Goal: Task Accomplishment & Management: Manage account settings

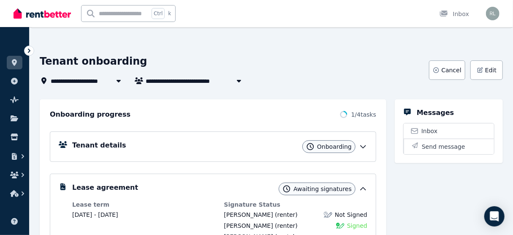
scroll to position [34, 0]
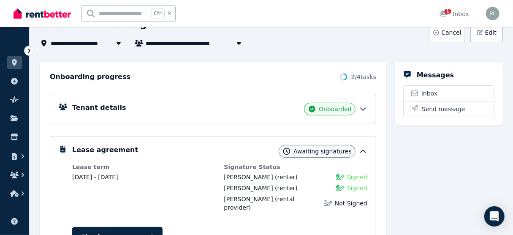
scroll to position [76, 0]
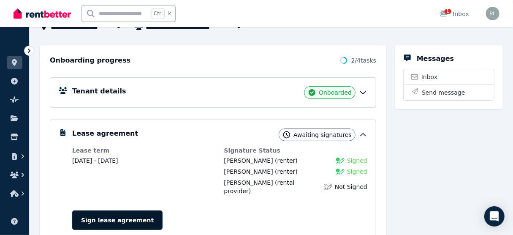
click at [110, 213] on link "Sign lease agreement" at bounding box center [117, 219] width 90 height 19
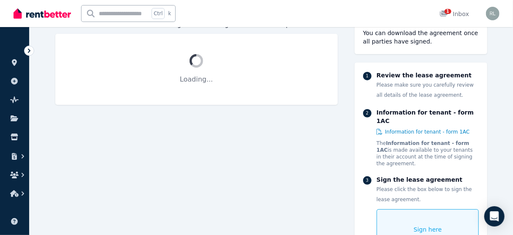
scroll to position [101, 0]
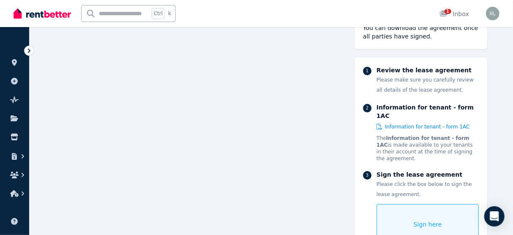
click at [420, 220] on span "Sign here" at bounding box center [428, 224] width 28 height 8
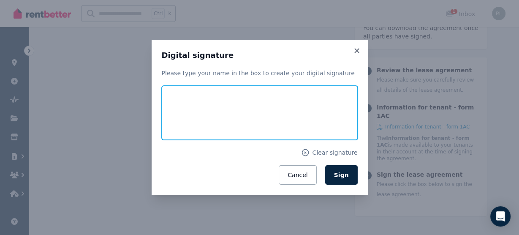
drag, startPoint x: 225, startPoint y: 127, endPoint x: 285, endPoint y: 109, distance: 62.0
click at [285, 109] on input "text" at bounding box center [260, 113] width 196 height 54
drag, startPoint x: 243, startPoint y: 119, endPoint x: 282, endPoint y: 123, distance: 39.0
click at [275, 120] on input "text" at bounding box center [260, 113] width 196 height 54
type input "*********"
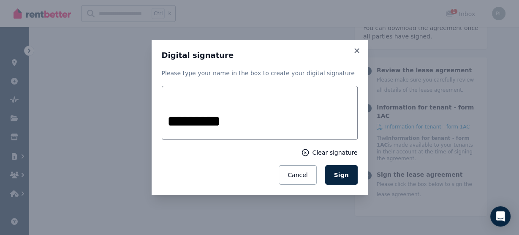
click at [328, 155] on span "Clear signature" at bounding box center [334, 152] width 45 height 8
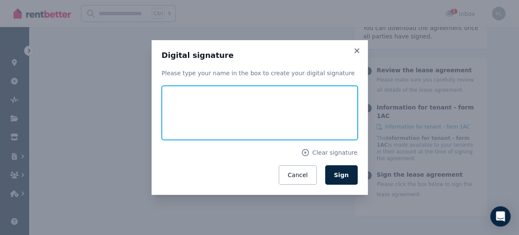
drag, startPoint x: 233, startPoint y: 124, endPoint x: 289, endPoint y: 111, distance: 57.7
click at [289, 111] on input "text" at bounding box center [260, 113] width 196 height 54
type input "*********"
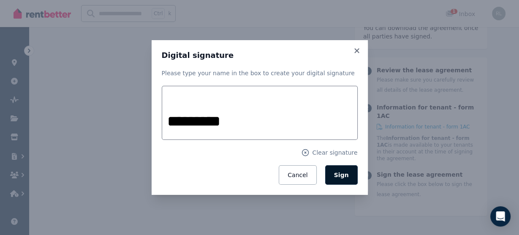
click at [340, 179] on button "Sign" at bounding box center [341, 174] width 33 height 19
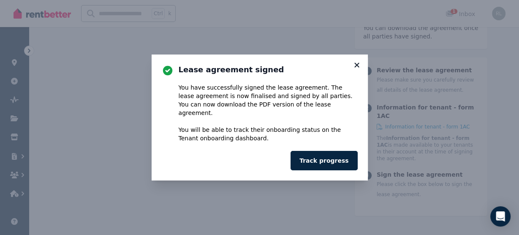
click at [357, 67] on icon at bounding box center [357, 65] width 8 height 8
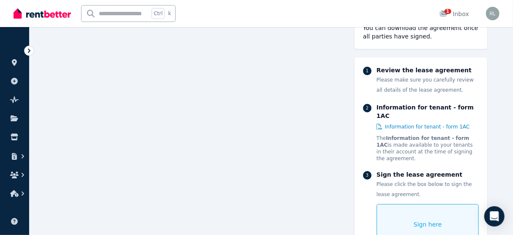
scroll to position [270, 0]
click at [448, 14] on span "1" at bounding box center [448, 11] width 7 height 5
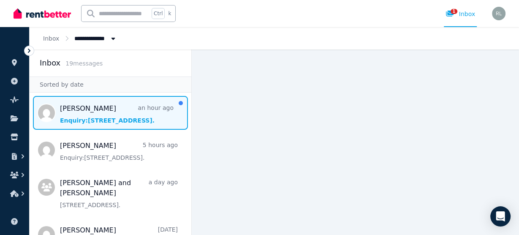
click at [89, 112] on span "Message list" at bounding box center [111, 113] width 162 height 34
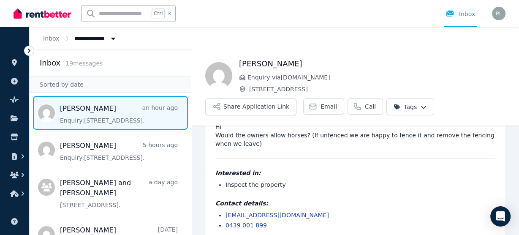
scroll to position [48, 0]
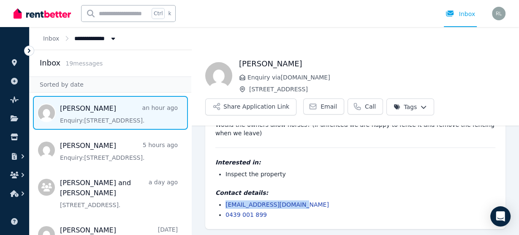
drag, startPoint x: 303, startPoint y: 204, endPoint x: 220, endPoint y: 205, distance: 82.8
click at [226, 205] on li "jadefowler888@gmail.com" at bounding box center [361, 204] width 270 height 8
copy link "jadefowler888@gmail.com"
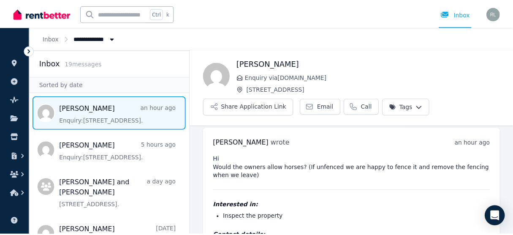
scroll to position [0, 0]
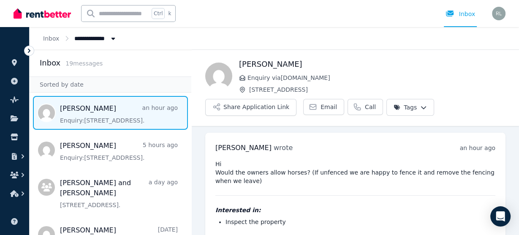
click at [29, 50] on icon at bounding box center [29, 51] width 3 height 4
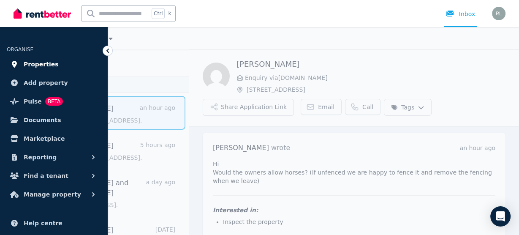
click at [27, 64] on span "Properties" at bounding box center [41, 64] width 35 height 10
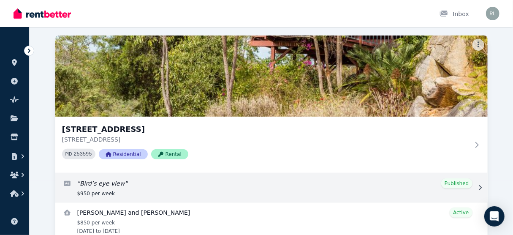
scroll to position [68, 0]
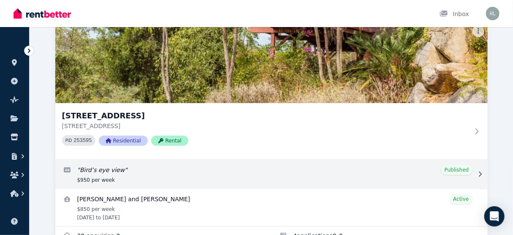
click at [477, 173] on icon at bounding box center [480, 174] width 8 height 6
click at [482, 175] on icon at bounding box center [480, 174] width 8 height 6
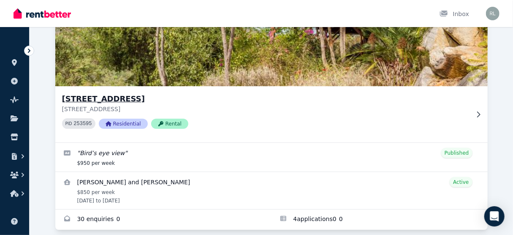
scroll to position [94, 0]
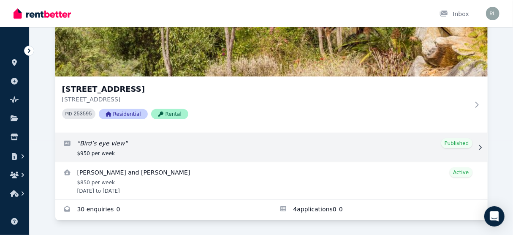
click at [480, 147] on icon at bounding box center [480, 147] width 8 height 6
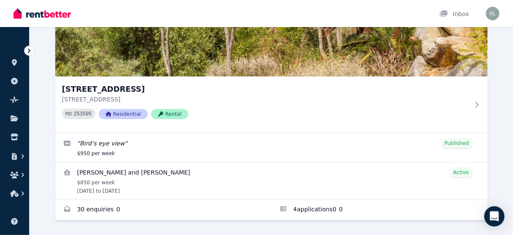
click at [26, 50] on icon at bounding box center [29, 50] width 8 height 8
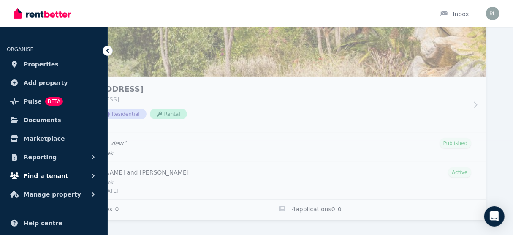
click at [92, 174] on icon "button" at bounding box center [93, 175] width 8 height 8
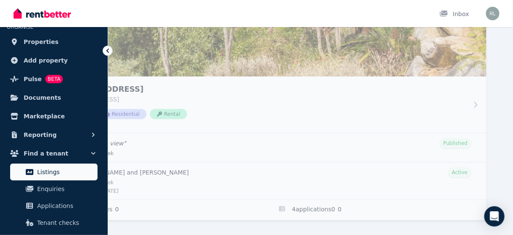
scroll to position [34, 0]
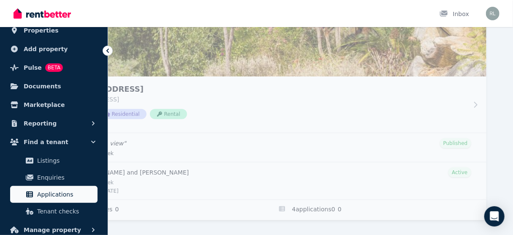
click at [57, 196] on span "Applications" at bounding box center [65, 194] width 57 height 10
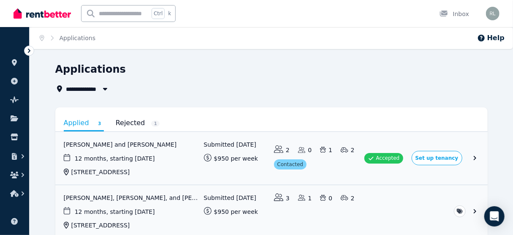
click at [27, 49] on icon at bounding box center [29, 50] width 8 height 8
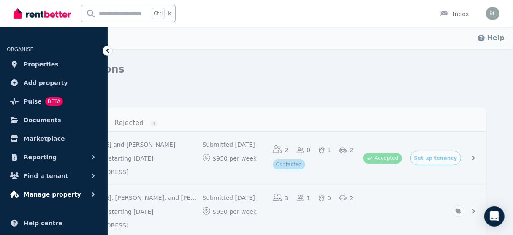
click at [92, 193] on icon "button" at bounding box center [93, 194] width 8 height 8
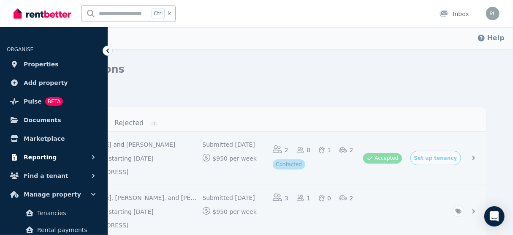
scroll to position [34, 0]
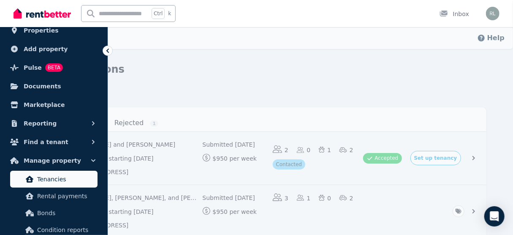
click at [58, 182] on span "Tenancies" at bounding box center [65, 179] width 57 height 10
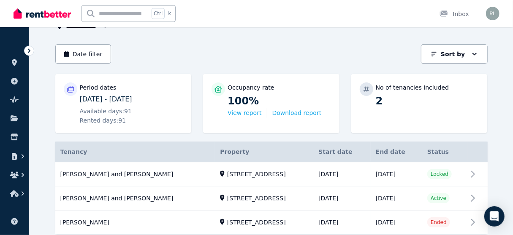
scroll to position [68, 0]
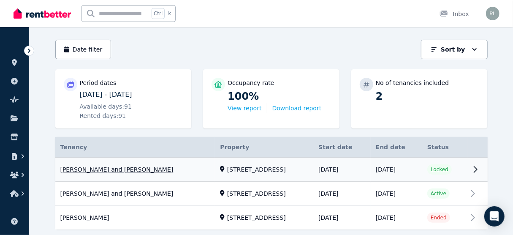
click at [472, 171] on link "View property details" at bounding box center [271, 170] width 433 height 24
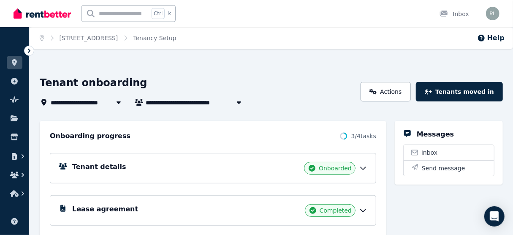
scroll to position [34, 0]
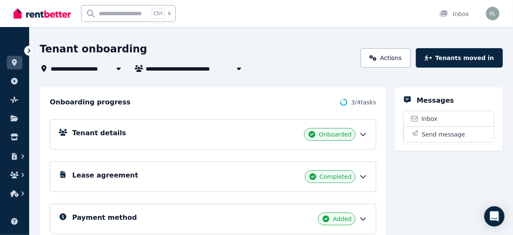
click at [359, 136] on icon at bounding box center [363, 134] width 8 height 8
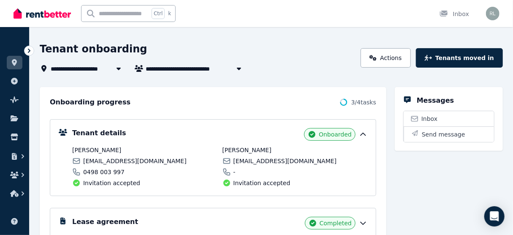
click at [359, 136] on icon at bounding box center [363, 134] width 8 height 8
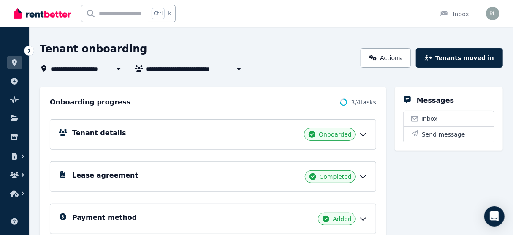
click at [361, 178] on icon at bounding box center [363, 176] width 8 height 8
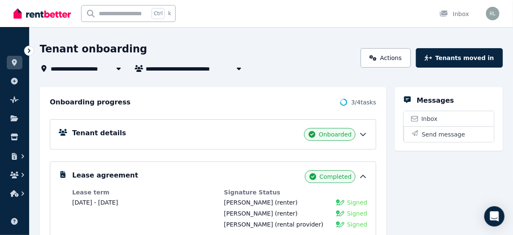
click at [361, 178] on icon at bounding box center [363, 176] width 8 height 8
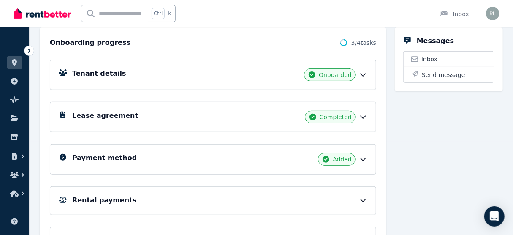
scroll to position [101, 0]
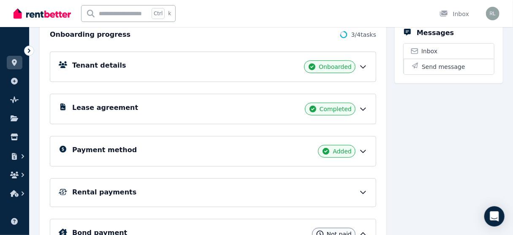
click at [363, 152] on icon at bounding box center [363, 151] width 8 height 8
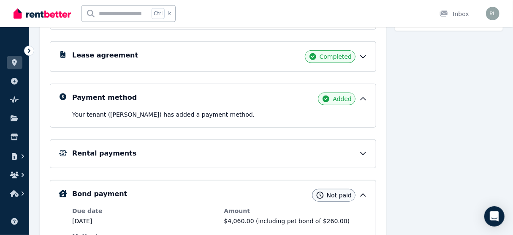
scroll to position [169, 0]
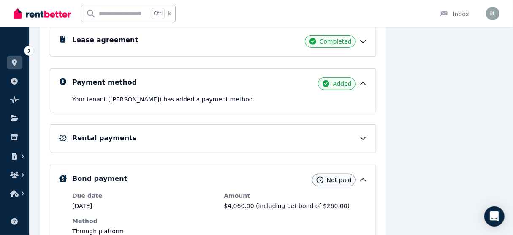
click at [364, 134] on icon at bounding box center [363, 138] width 8 height 8
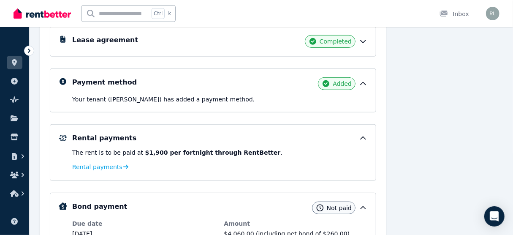
click at [364, 134] on icon at bounding box center [363, 138] width 8 height 8
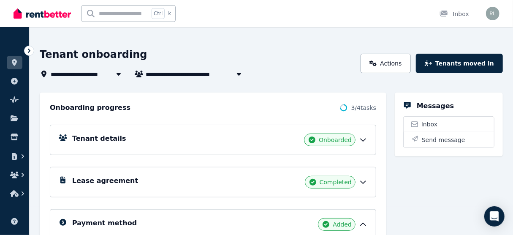
scroll to position [8, 0]
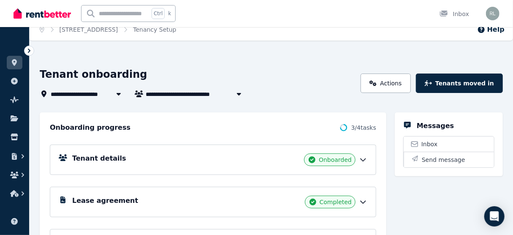
click at [32, 54] on icon at bounding box center [29, 50] width 8 height 8
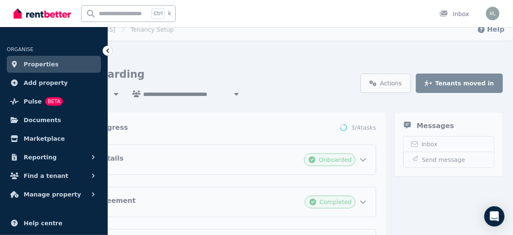
click at [35, 64] on span "Properties" at bounding box center [41, 64] width 35 height 10
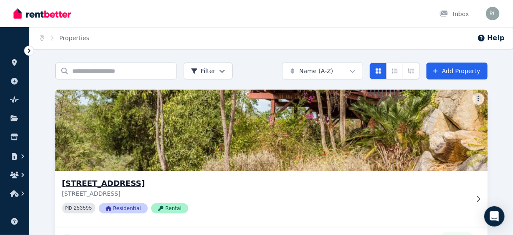
scroll to position [68, 0]
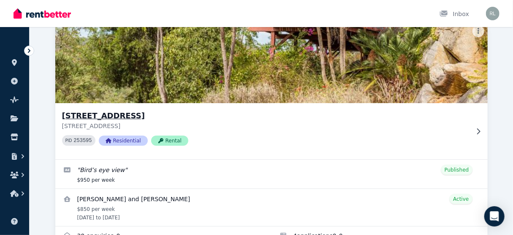
click at [97, 110] on h3 "[STREET_ADDRESS]" at bounding box center [265, 116] width 407 height 12
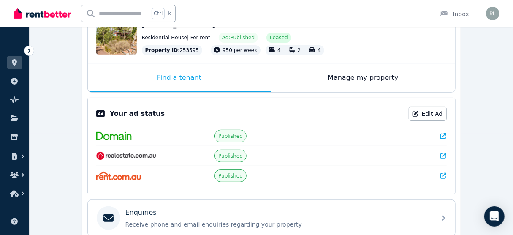
scroll to position [135, 0]
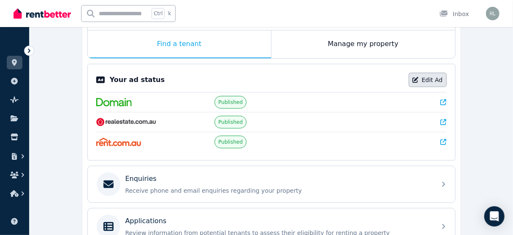
click at [422, 76] on link "Edit Ad" at bounding box center [428, 80] width 38 height 14
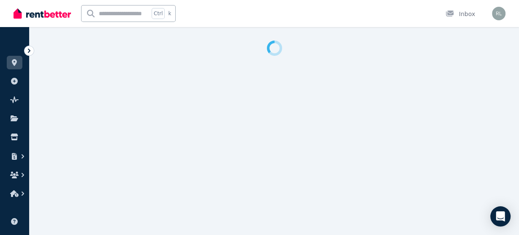
select select "**********"
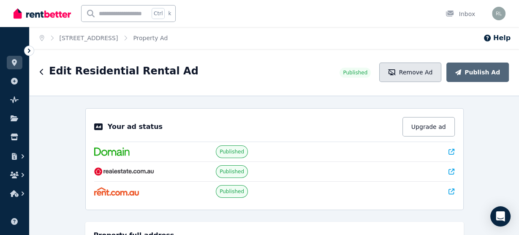
click at [419, 71] on button "Remove Ad" at bounding box center [410, 72] width 62 height 19
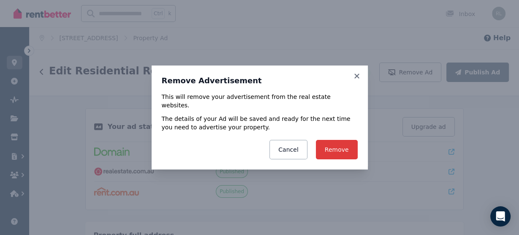
click at [332, 148] on button "Remove" at bounding box center [337, 149] width 42 height 19
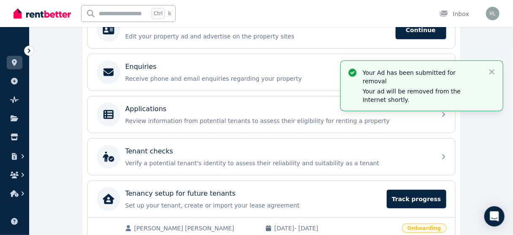
scroll to position [225, 0]
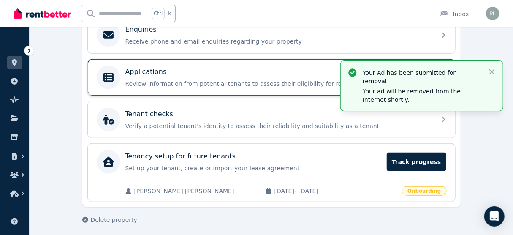
click at [146, 75] on div "Applications Review information from potential tenants to assess their eligibil…" at bounding box center [278, 77] width 306 height 21
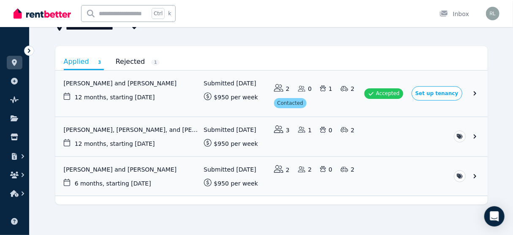
scroll to position [64, 0]
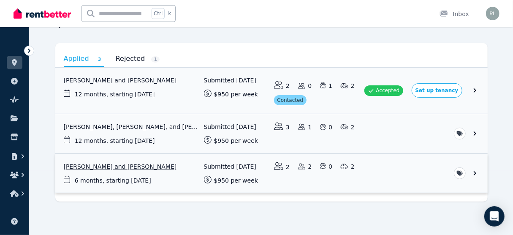
click at [137, 163] on link "View application: Marlaina Young and Martyn Young" at bounding box center [271, 173] width 433 height 39
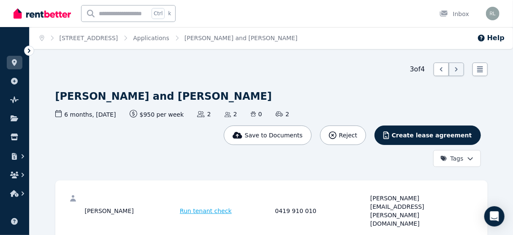
drag, startPoint x: 128, startPoint y: 198, endPoint x: 82, endPoint y: 199, distance: 46.0
click at [82, 199] on div "Marlaina Young Run tenant check 0419 910 010 marlaina.young@outlook.com" at bounding box center [272, 211] width 416 height 44
copy div "Marlaina Young"
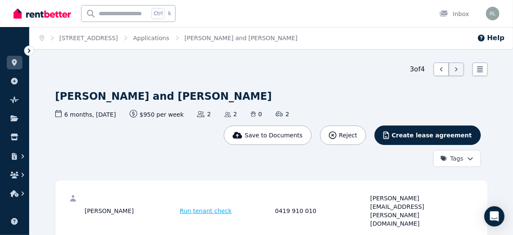
copy div "Martyn"
click at [357, 136] on span "Reject" at bounding box center [348, 135] width 18 height 8
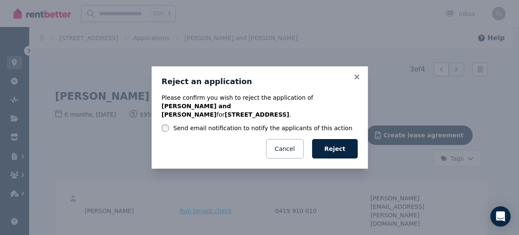
click at [186, 124] on label "Send email notification to notify the applicants of this action" at bounding box center [263, 128] width 179 height 8
click at [329, 144] on button "Reject" at bounding box center [335, 148] width 46 height 19
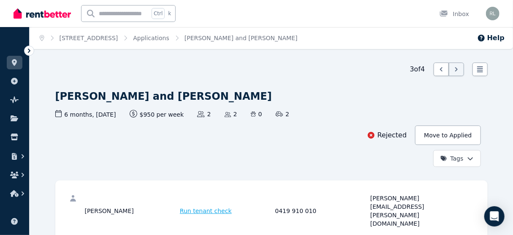
click at [30, 51] on icon at bounding box center [29, 51] width 3 height 4
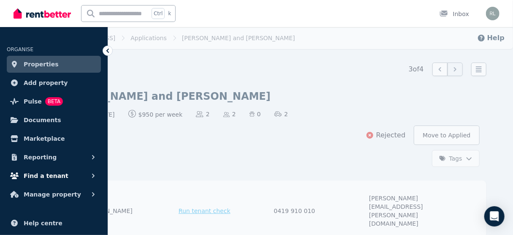
click at [90, 176] on icon "button" at bounding box center [93, 175] width 8 height 8
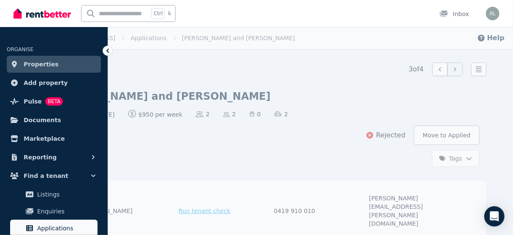
click at [65, 231] on span "Applications" at bounding box center [65, 228] width 57 height 10
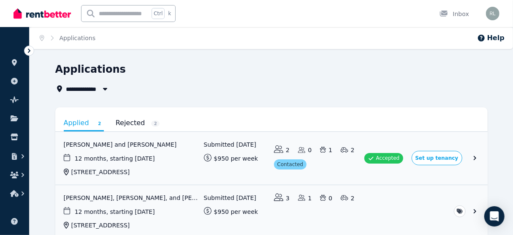
scroll to position [34, 0]
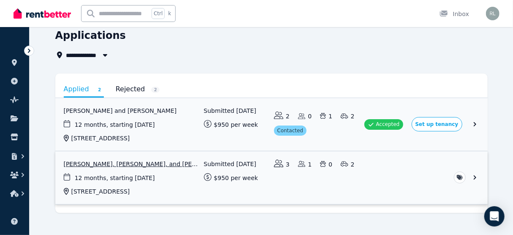
click at [113, 165] on link "View application: Ella Lewis, Claire Milner, and Adrian Lewis" at bounding box center [271, 177] width 433 height 53
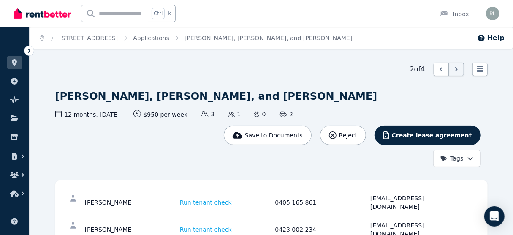
scroll to position [34, 0]
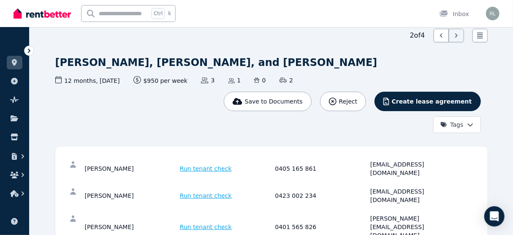
click at [90, 187] on div "Claire Milner" at bounding box center [131, 195] width 93 height 17
copy div "Claire"
click at [357, 98] on span "Reject" at bounding box center [348, 101] width 18 height 8
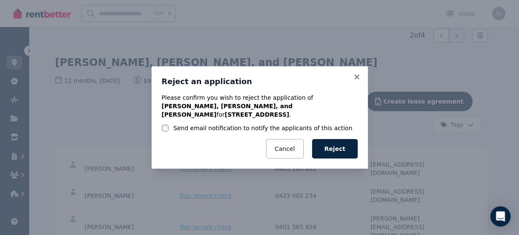
click at [183, 127] on label "Send email notification to notify the applicants of this action" at bounding box center [263, 128] width 179 height 8
click at [336, 147] on button "Reject" at bounding box center [335, 148] width 46 height 19
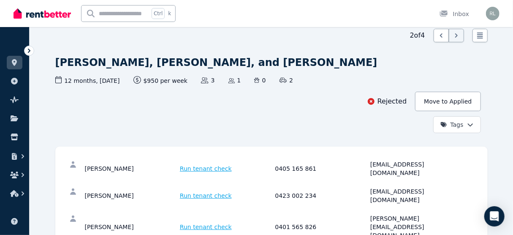
click at [33, 54] on icon at bounding box center [29, 50] width 8 height 8
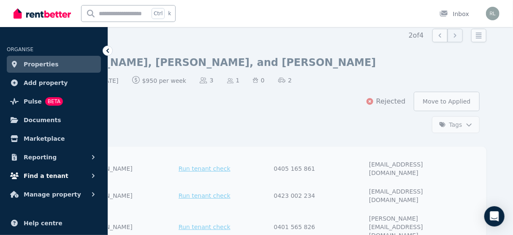
click at [94, 175] on icon "button" at bounding box center [93, 176] width 3 height 4
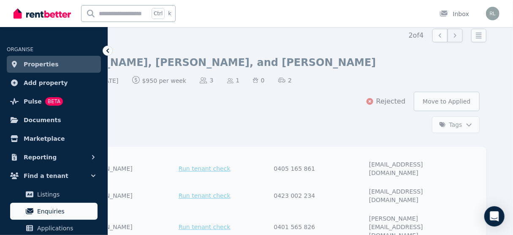
click at [46, 212] on span "Enquiries" at bounding box center [65, 211] width 57 height 10
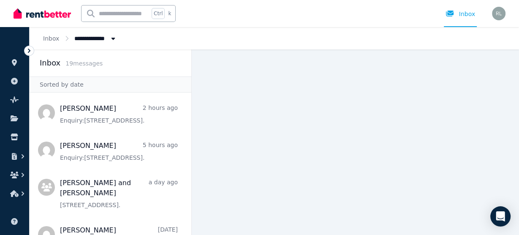
click at [30, 52] on icon at bounding box center [29, 50] width 8 height 8
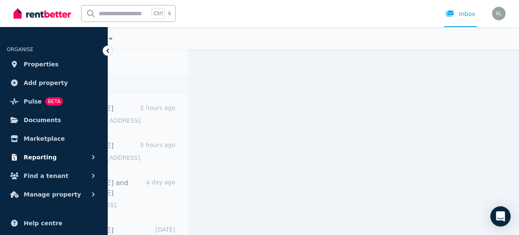
click at [94, 157] on icon "button" at bounding box center [93, 157] width 3 height 4
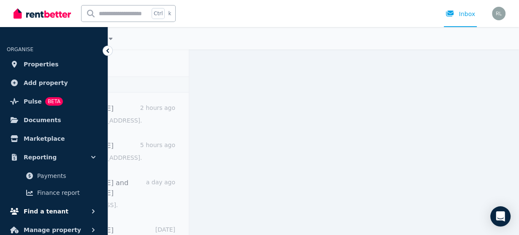
click at [89, 211] on icon "button" at bounding box center [93, 211] width 8 height 8
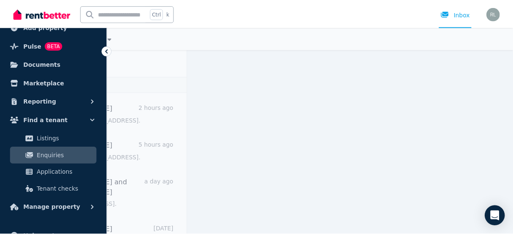
scroll to position [68, 0]
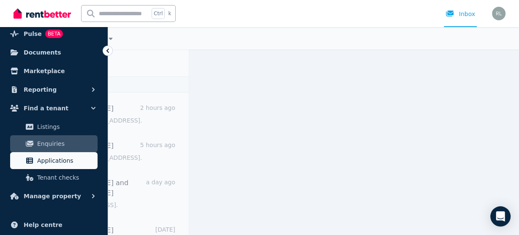
click at [59, 163] on span "Applications" at bounding box center [65, 160] width 57 height 10
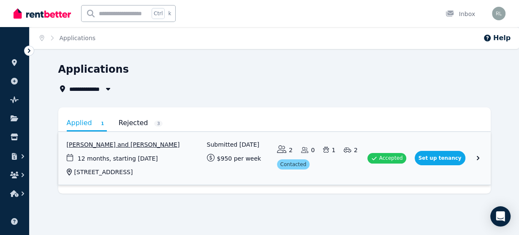
click at [475, 159] on link "View application: Helin Konsa and Marek Toonverk" at bounding box center [274, 158] width 433 height 53
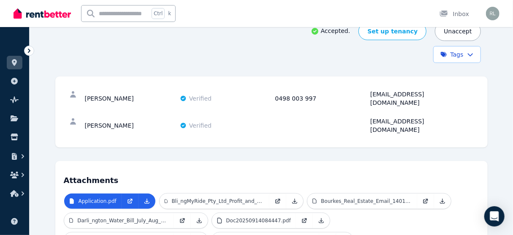
scroll to position [135, 0]
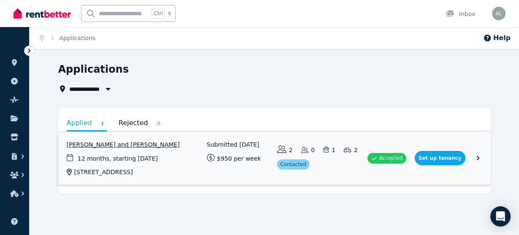
click at [444, 157] on link "View application: Helin Konsa and Marek Toonverk" at bounding box center [274, 158] width 433 height 53
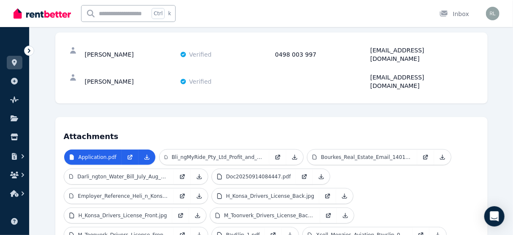
scroll to position [237, 0]
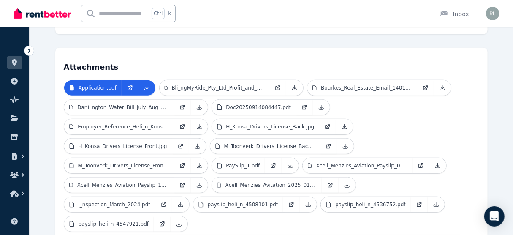
click at [30, 53] on icon at bounding box center [29, 50] width 8 height 8
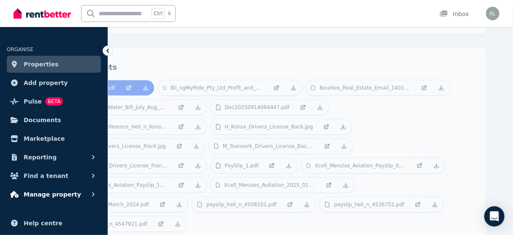
click at [47, 193] on span "Manage property" at bounding box center [52, 194] width 57 height 10
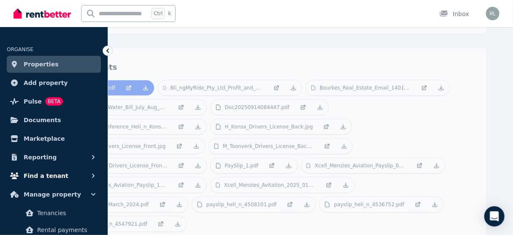
scroll to position [34, 0]
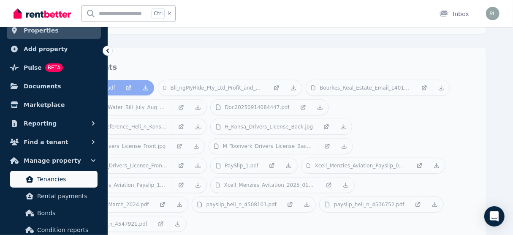
click at [54, 182] on span "Tenancies" at bounding box center [65, 179] width 57 height 10
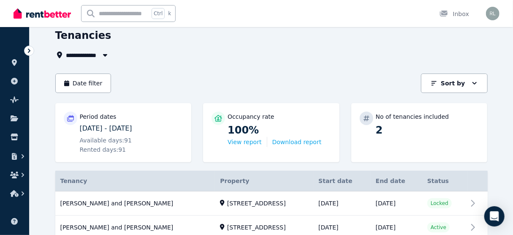
scroll to position [68, 0]
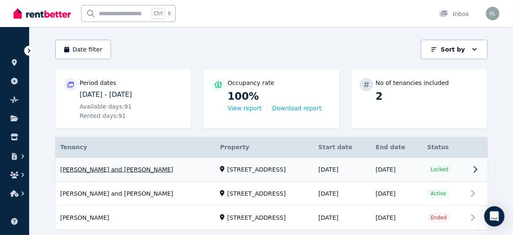
click at [474, 171] on link "View property details" at bounding box center [271, 170] width 433 height 24
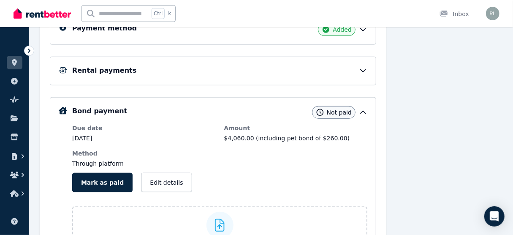
scroll to position [198, 0]
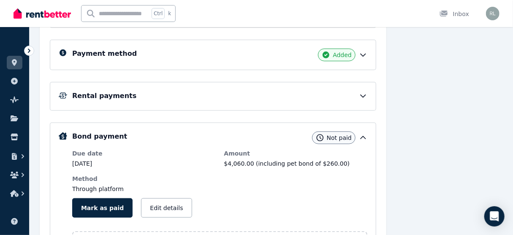
click at [27, 49] on icon at bounding box center [29, 50] width 8 height 8
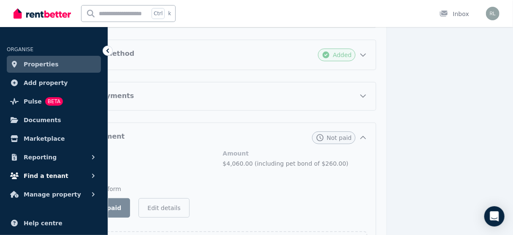
click at [52, 174] on span "Find a tenant" at bounding box center [46, 176] width 45 height 10
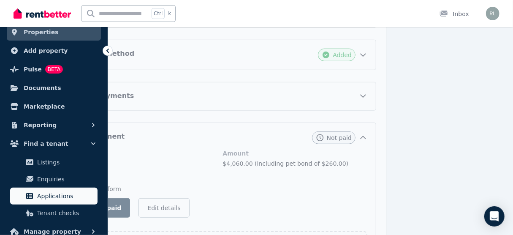
scroll to position [68, 0]
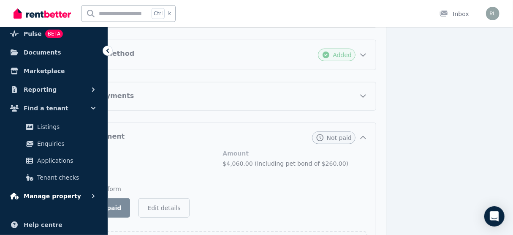
click at [64, 196] on span "Manage property" at bounding box center [52, 196] width 57 height 10
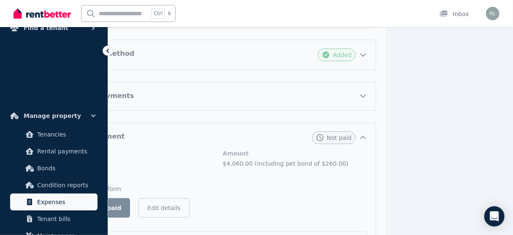
scroll to position [169, 0]
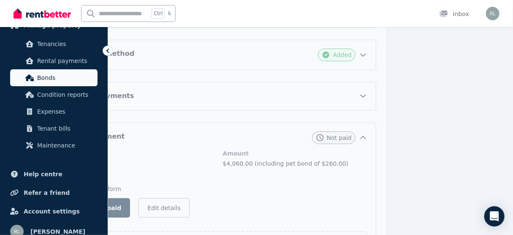
click at [59, 80] on span "Bonds" at bounding box center [65, 78] width 57 height 10
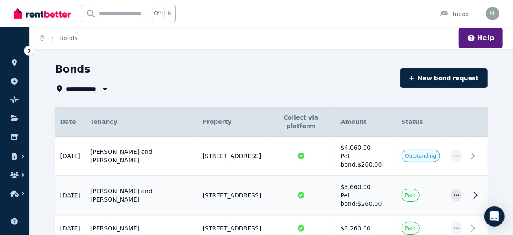
click at [476, 190] on icon at bounding box center [476, 195] width 10 height 10
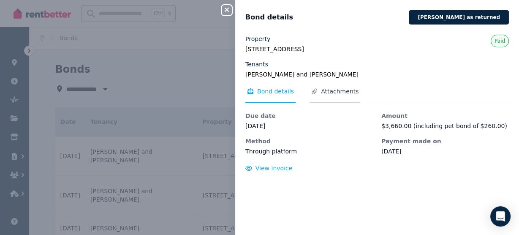
click at [342, 93] on span "Attachments" at bounding box center [340, 91] width 38 height 8
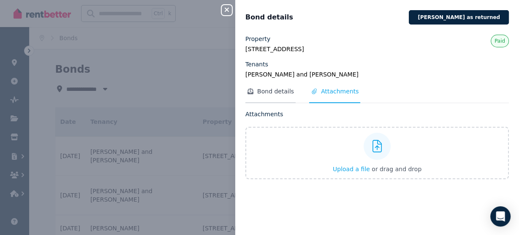
click at [275, 91] on span "Bond details" at bounding box center [275, 91] width 37 height 8
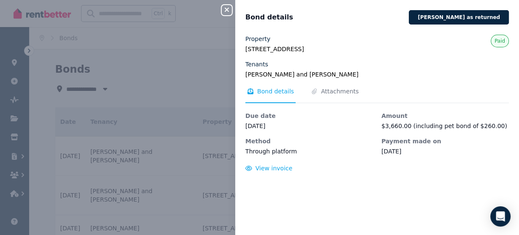
click at [226, 8] on icon "button" at bounding box center [227, 9] width 10 height 7
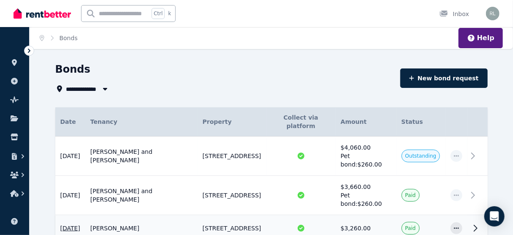
click at [478, 223] on icon at bounding box center [476, 228] width 10 height 10
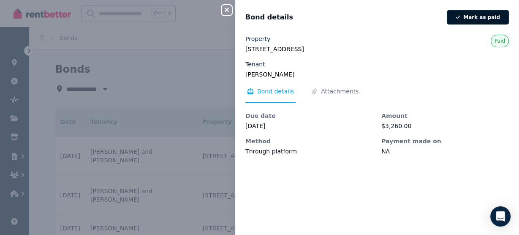
click at [464, 18] on button "Mark as paid" at bounding box center [478, 17] width 62 height 14
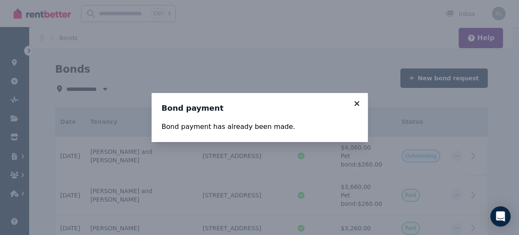
click at [355, 102] on icon at bounding box center [356, 103] width 5 height 5
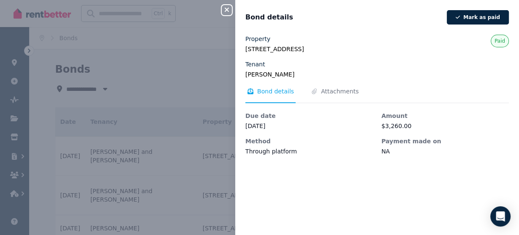
click at [228, 10] on icon "button" at bounding box center [227, 9] width 10 height 7
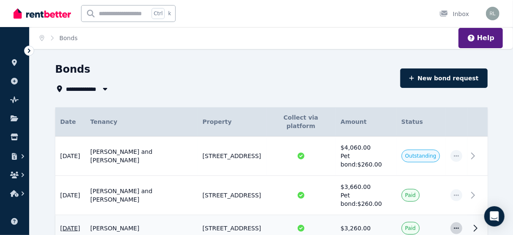
click at [458, 222] on span "button" at bounding box center [457, 228] width 12 height 12
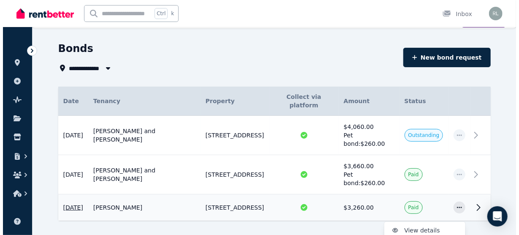
scroll to position [32, 0]
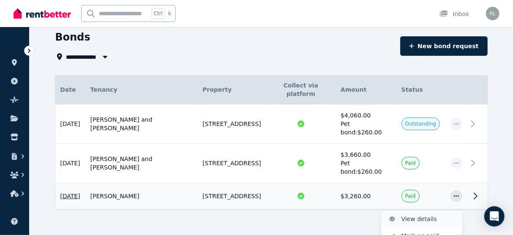
click at [410, 214] on span "View details" at bounding box center [429, 219] width 54 height 10
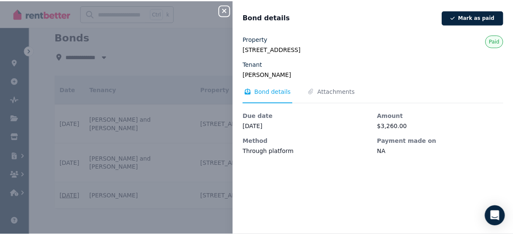
scroll to position [10, 0]
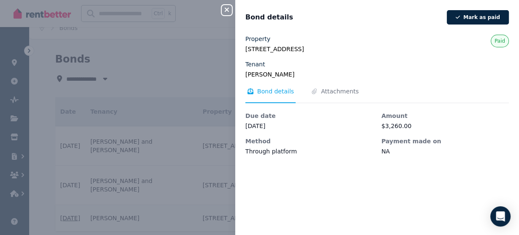
click at [229, 9] on icon "button" at bounding box center [227, 9] width 10 height 7
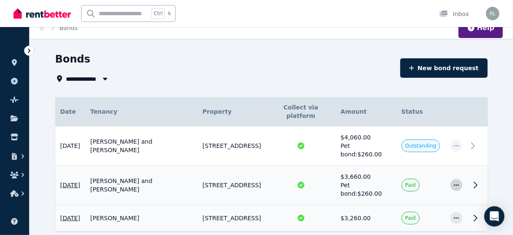
click at [454, 184] on icon "button" at bounding box center [456, 184] width 5 height 1
click at [421, 199] on button "View details" at bounding box center [421, 207] width 81 height 17
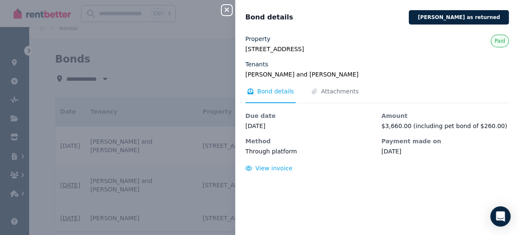
click at [227, 12] on icon "button" at bounding box center [227, 10] width 4 height 4
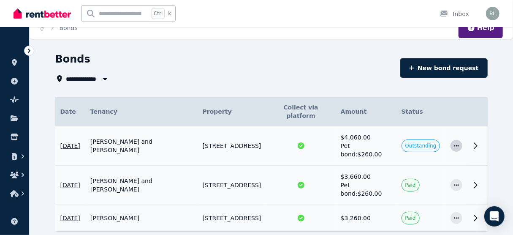
click at [453, 143] on icon "button" at bounding box center [456, 146] width 7 height 6
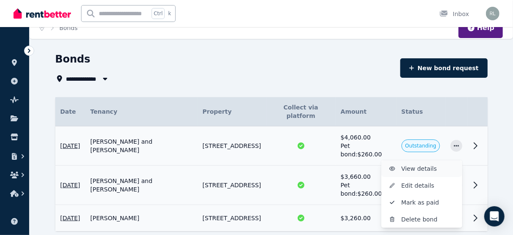
click at [422, 163] on span "View details" at bounding box center [429, 168] width 54 height 10
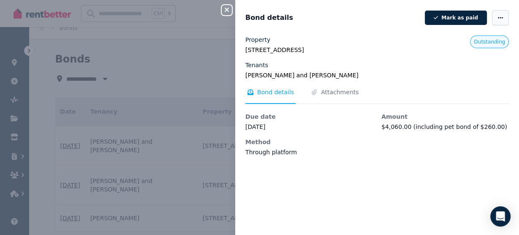
click at [498, 20] on span "button" at bounding box center [500, 17] width 17 height 15
click at [226, 10] on icon "button" at bounding box center [227, 9] width 10 height 7
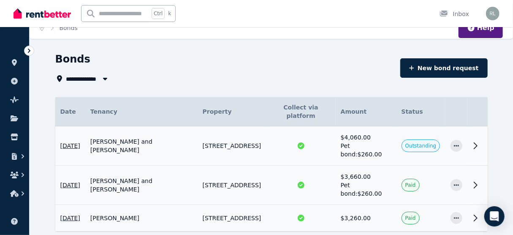
click at [30, 52] on icon at bounding box center [29, 50] width 8 height 8
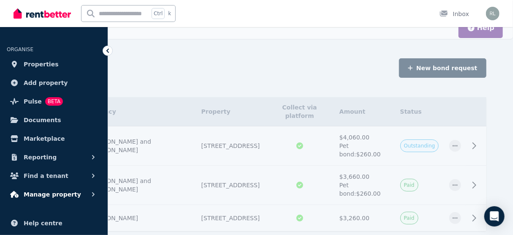
click at [31, 194] on span "Manage property" at bounding box center [52, 194] width 57 height 10
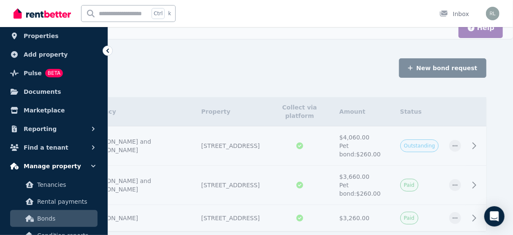
scroll to position [68, 0]
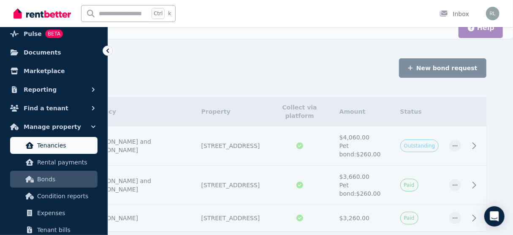
click at [54, 147] on span "Tenancies" at bounding box center [65, 145] width 57 height 10
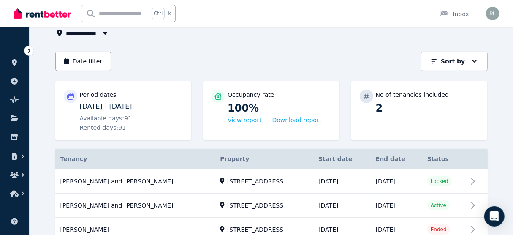
scroll to position [68, 0]
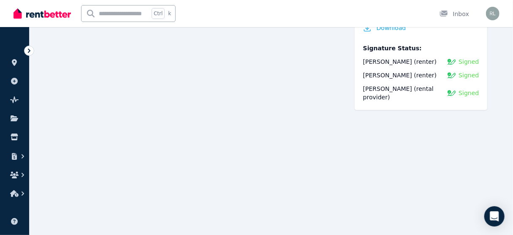
scroll to position [2568, 0]
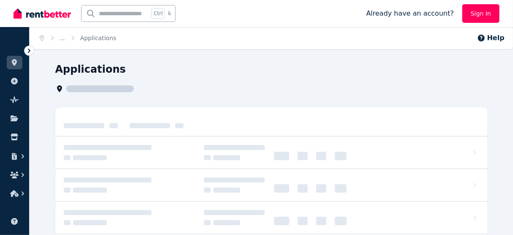
click at [28, 50] on icon at bounding box center [29, 50] width 8 height 8
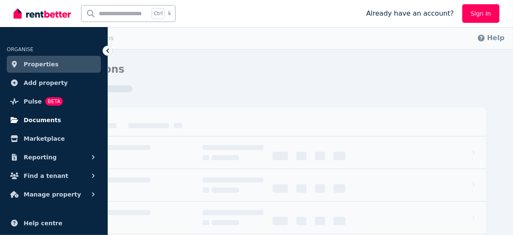
scroll to position [42, 0]
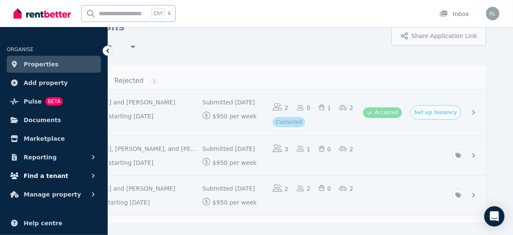
click at [55, 178] on span "Find a tenant" at bounding box center [46, 176] width 45 height 10
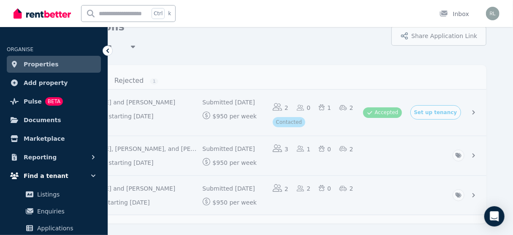
scroll to position [34, 0]
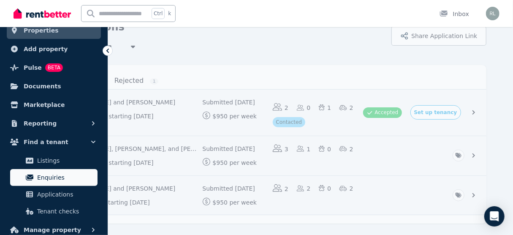
click at [44, 175] on span "Enquiries" at bounding box center [65, 177] width 57 height 10
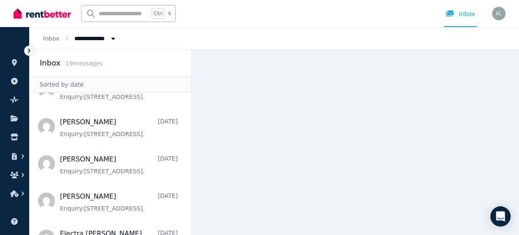
scroll to position [439, 0]
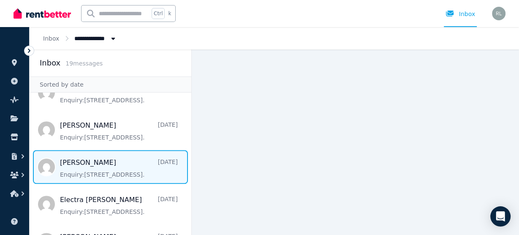
click at [101, 163] on span "Message list" at bounding box center [111, 167] width 162 height 34
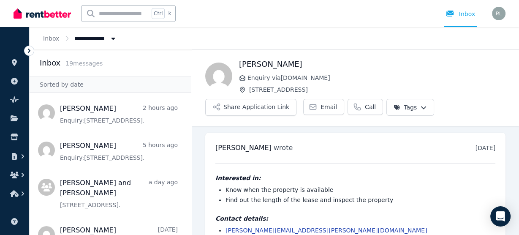
scroll to position [25, 0]
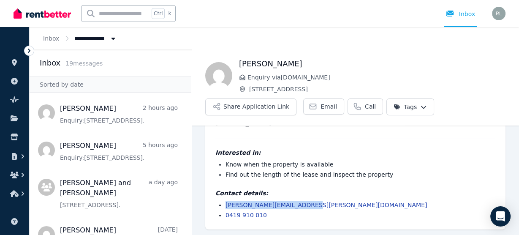
drag, startPoint x: 320, startPoint y: 202, endPoint x: 224, endPoint y: 199, distance: 95.5
click at [226, 201] on li "marlaina.young@outlook.com" at bounding box center [361, 205] width 270 height 8
copy link "marlaina.young@outlook.com"
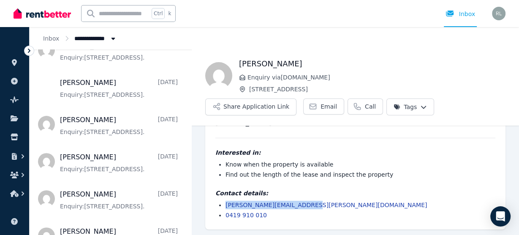
scroll to position [237, 0]
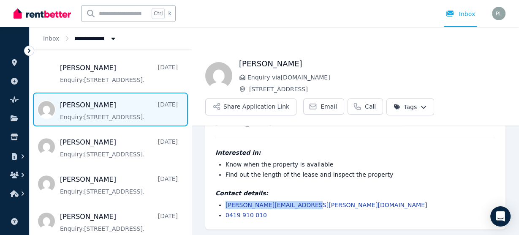
click at [85, 105] on span "Message list" at bounding box center [111, 110] width 162 height 34
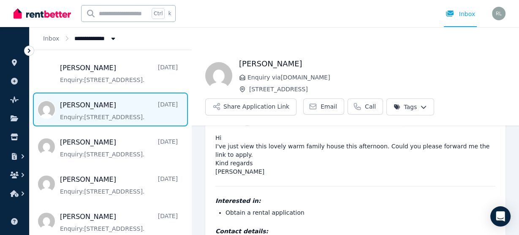
scroll to position [56, 0]
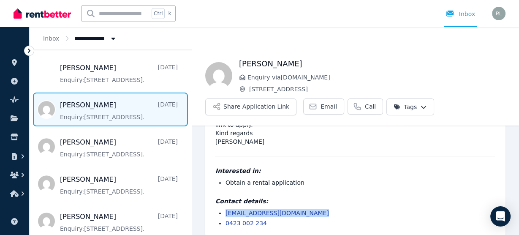
drag, startPoint x: 316, startPoint y: 206, endPoint x: 220, endPoint y: 207, distance: 96.7
click at [226, 209] on li "clairejanemilner@hotmail.com" at bounding box center [361, 213] width 270 height 8
copy link "clairejanemilner@hotmail.com"
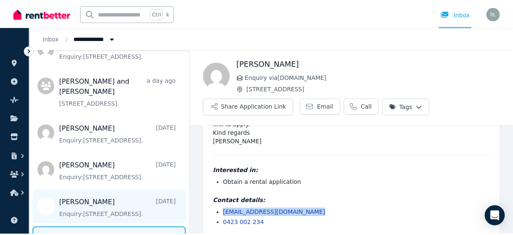
scroll to position [0, 0]
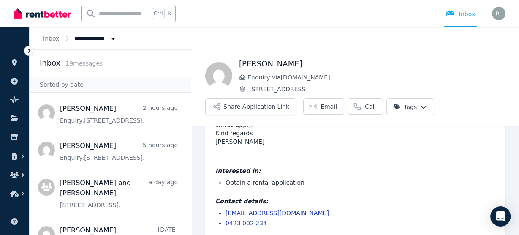
click at [30, 54] on icon at bounding box center [29, 50] width 8 height 8
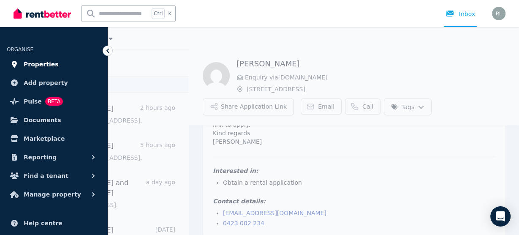
click at [39, 65] on span "Properties" at bounding box center [41, 64] width 35 height 10
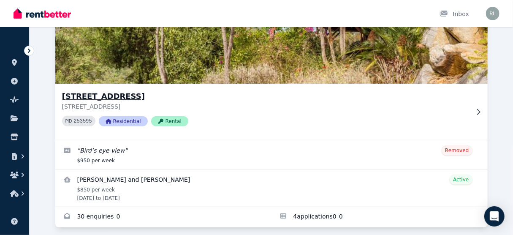
scroll to position [94, 0]
